Goal: Ask a question

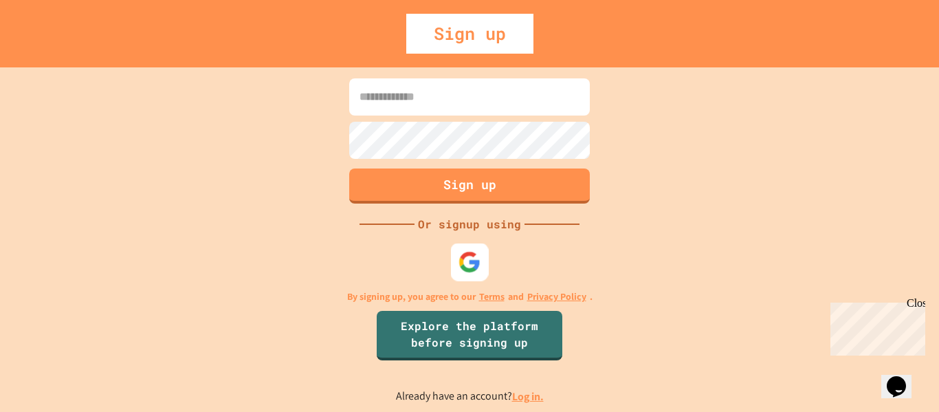
click at [483, 264] on div at bounding box center [470, 262] width 38 height 38
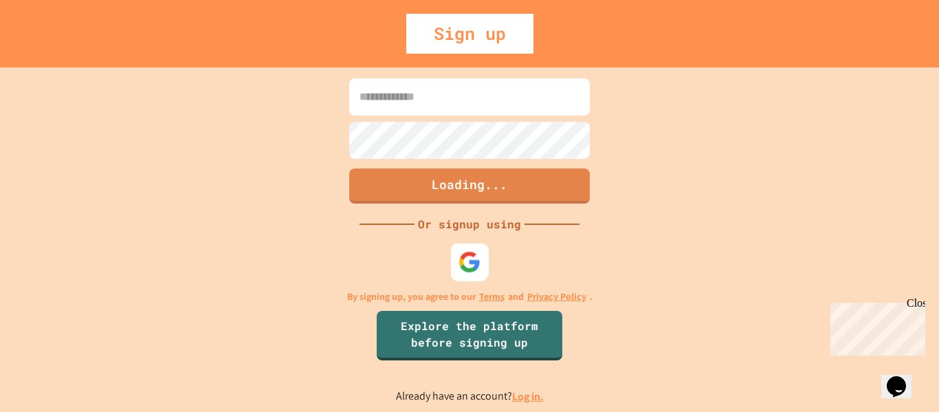
click at [474, 266] on img at bounding box center [470, 261] width 23 height 23
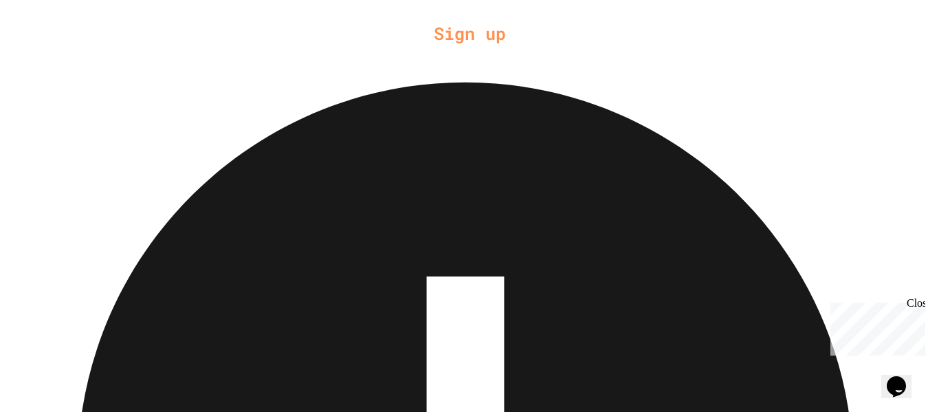
click at [904, 377] on icon "Chat widget" at bounding box center [896, 386] width 19 height 21
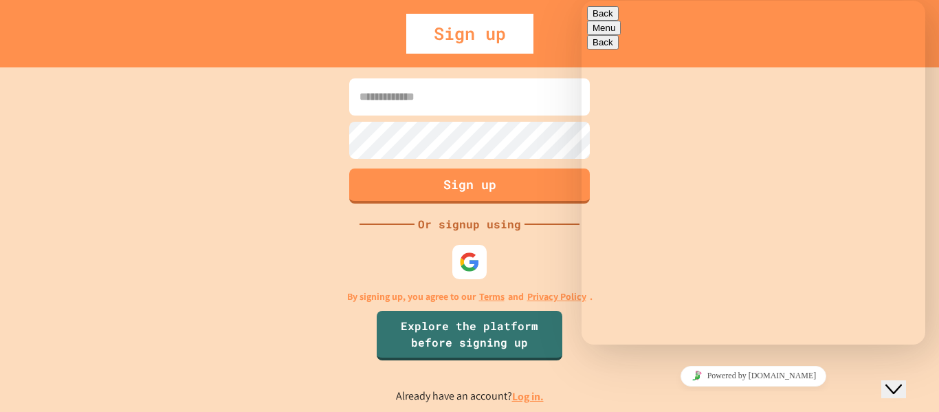
click at [622, 393] on textarea at bounding box center [640, 398] width 107 height 11
click at [621, 21] on button "Menu" at bounding box center [604, 28] width 34 height 14
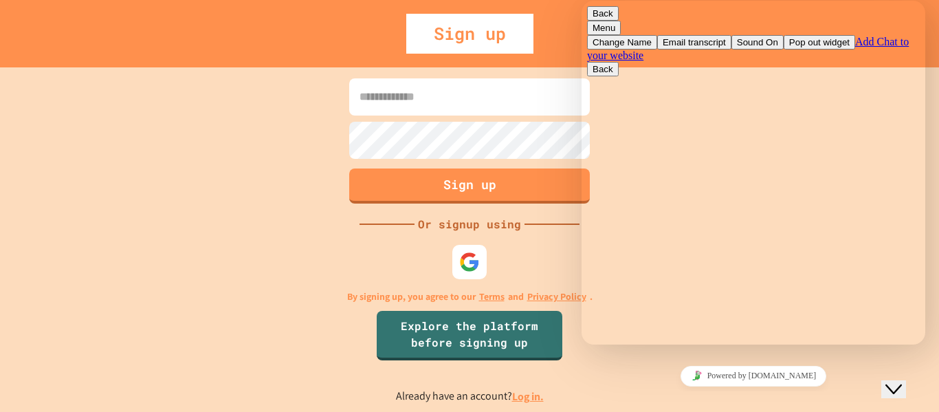
click at [613, 411] on div "Hi there 👋 Chat now! We typically reply in a few minutes" at bounding box center [753, 420] width 333 height 0
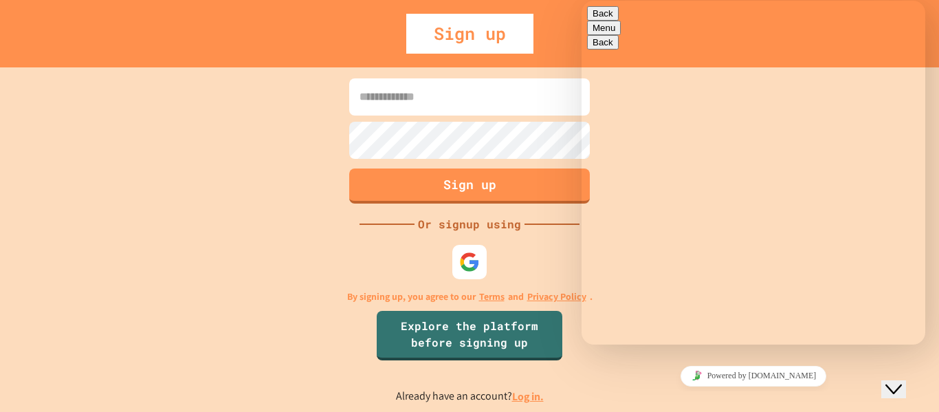
click at [694, 393] on textarea at bounding box center [640, 398] width 107 height 11
type textarea "**********"
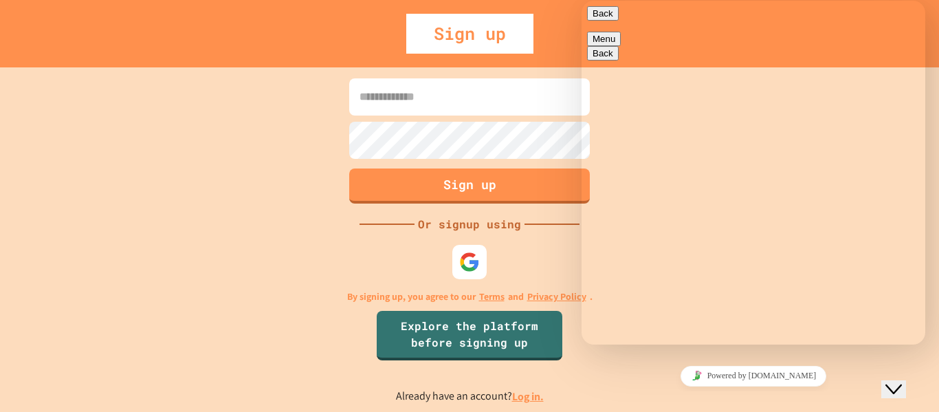
click at [621, 32] on button "Menu" at bounding box center [604, 39] width 34 height 14
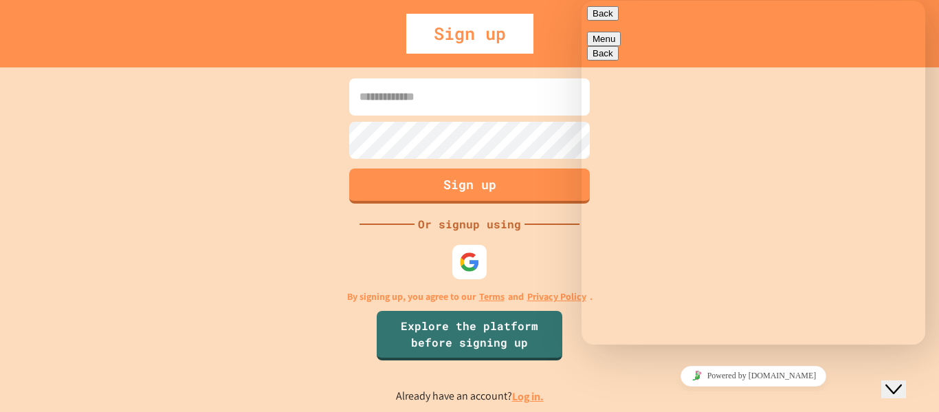
click at [602, 21] on button "Back" at bounding box center [603, 13] width 32 height 14
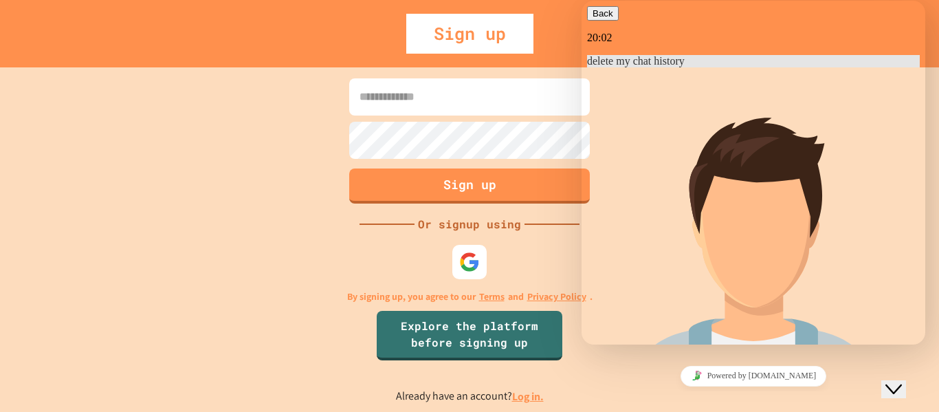
click at [196, 252] on div "Sign up Or signup using By signing up, you agree to our Terms and Privacy Polic…" at bounding box center [469, 239] width 939 height 345
